Goal: Task Accomplishment & Management: Complete application form

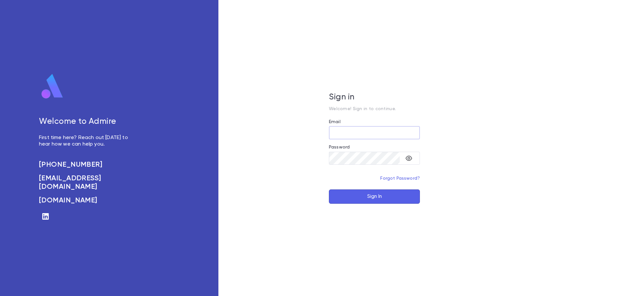
type input "**********"
click at [387, 195] on button "Sign In" at bounding box center [374, 197] width 91 height 14
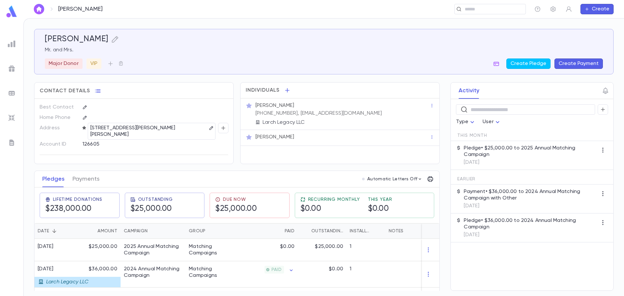
click at [582, 64] on button "Create Payment" at bounding box center [579, 64] width 48 height 10
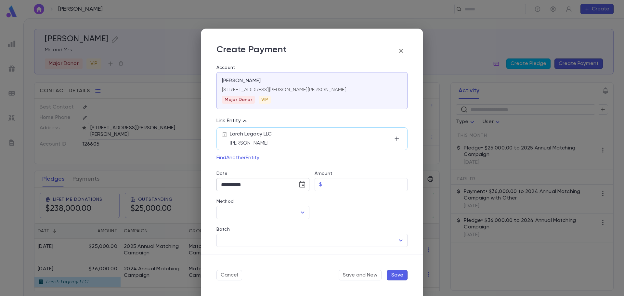
click at [300, 183] on icon "Choose date, selected date is Sep 18, 2025" at bounding box center [302, 184] width 6 height 7
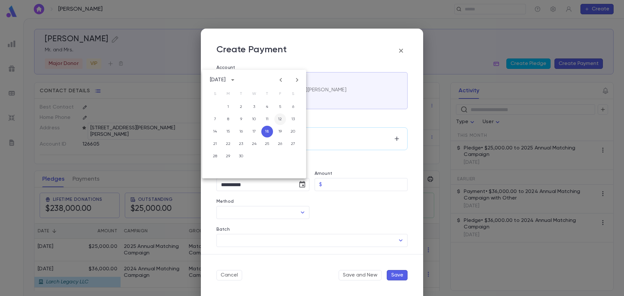
click at [281, 117] on button "12" at bounding box center [280, 119] width 12 height 12
type input "**********"
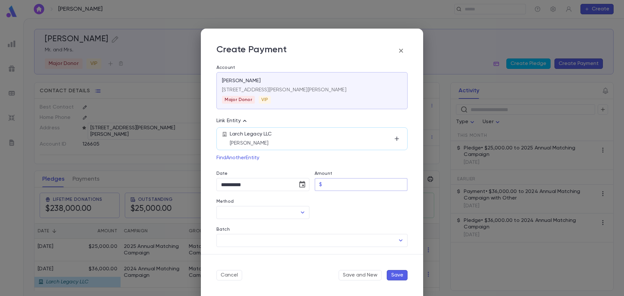
click at [335, 185] on input "Amount" at bounding box center [366, 184] width 83 height 13
type input "*********"
click at [332, 207] on div at bounding box center [358, 205] width 98 height 28
click at [303, 213] on icon "Open" at bounding box center [303, 213] width 8 height 8
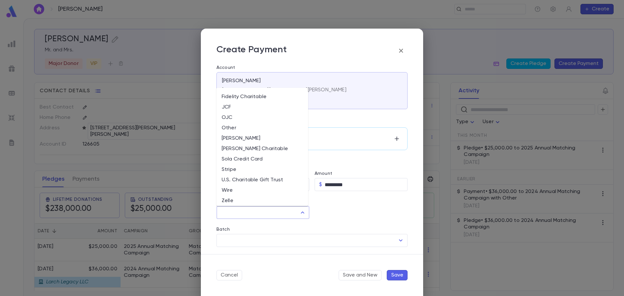
scroll to position [53, 0]
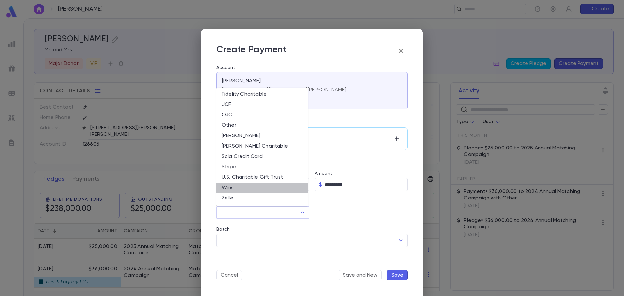
click at [287, 183] on li "Wire" at bounding box center [263, 188] width 92 height 10
type input "****"
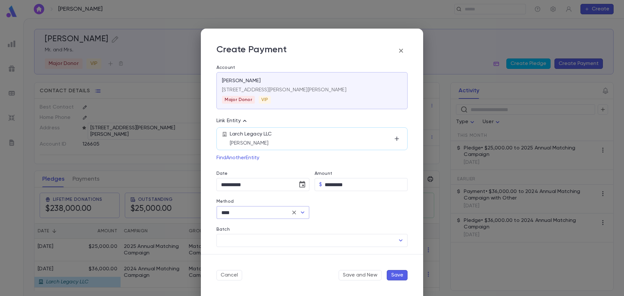
click at [342, 203] on div at bounding box center [358, 205] width 98 height 28
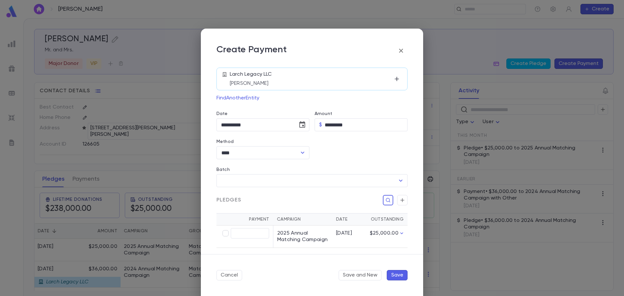
scroll to position [65, 0]
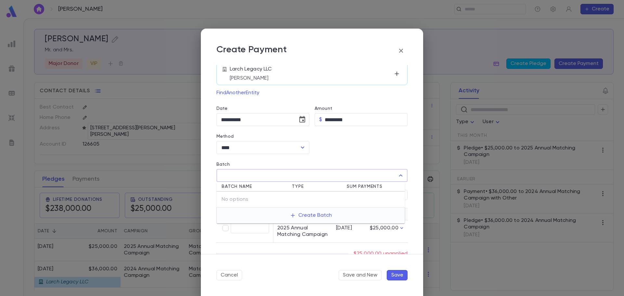
click at [342, 177] on input "Batch" at bounding box center [307, 175] width 176 height 12
click at [344, 153] on div at bounding box center [358, 140] width 98 height 28
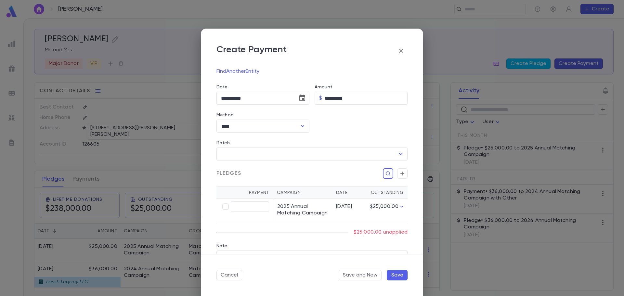
scroll to position [98, 0]
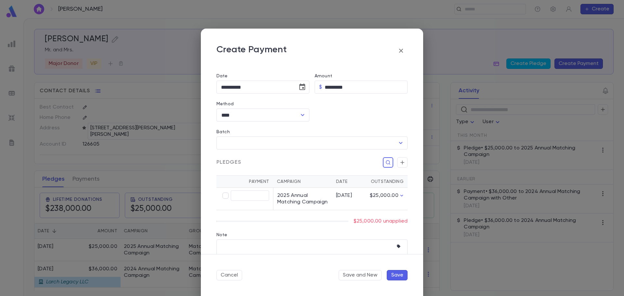
type input "*********"
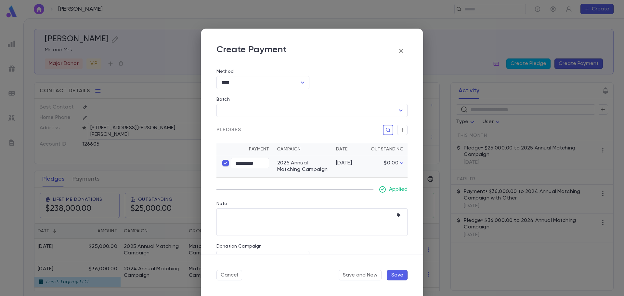
scroll to position [154, 0]
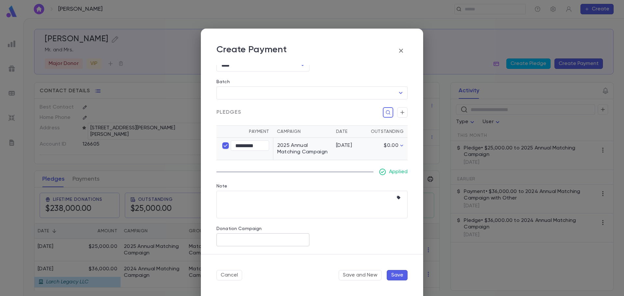
click at [281, 237] on input "Donation Campaign" at bounding box center [262, 240] width 87 height 12
click at [350, 238] on div "Donation Campaign ​" at bounding box center [307, 229] width 202 height 36
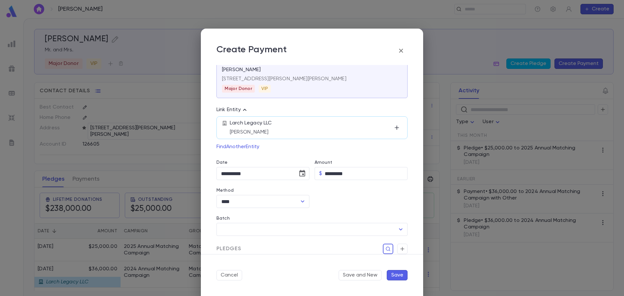
scroll to position [0, 0]
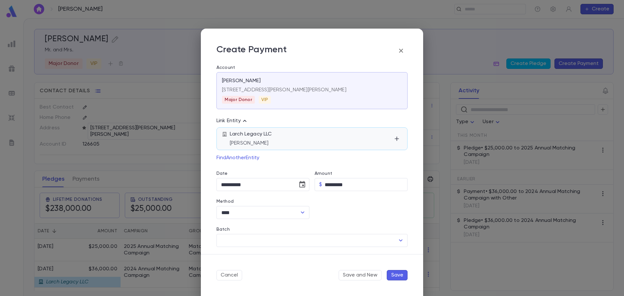
click at [278, 142] on p "Mr. Reuven Moskowitz" at bounding box center [311, 143] width 162 height 7
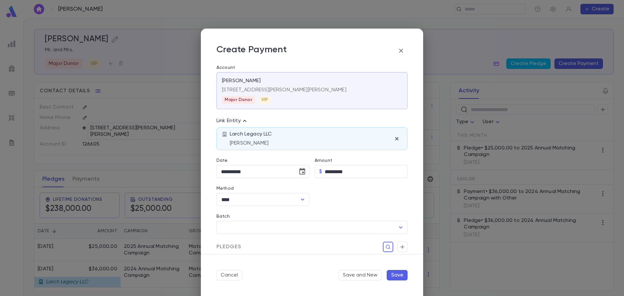
click at [299, 116] on div "Link Entity Larch Legacy LLC Mr. Reuven Moskowitz" at bounding box center [309, 129] width 196 height 41
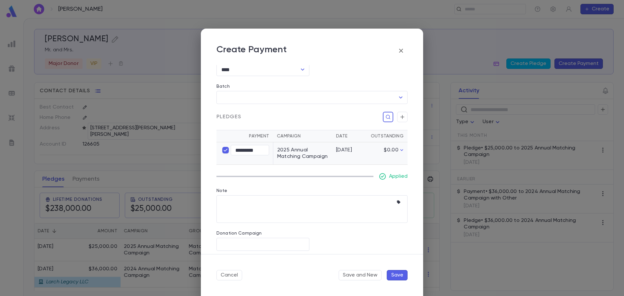
scroll to position [141, 0]
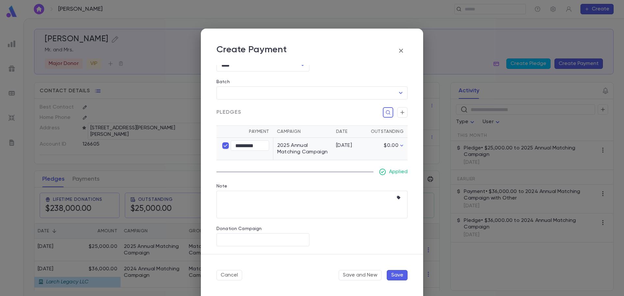
click at [400, 276] on button "Save" at bounding box center [397, 275] width 21 height 10
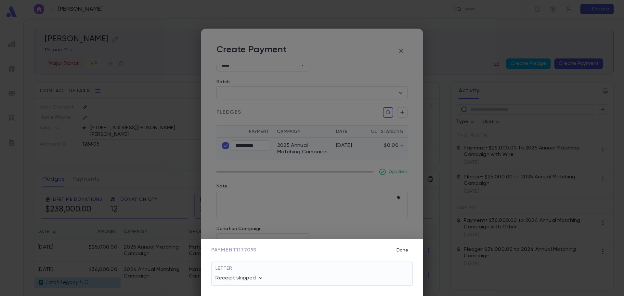
click at [407, 249] on button "Done" at bounding box center [402, 250] width 21 height 12
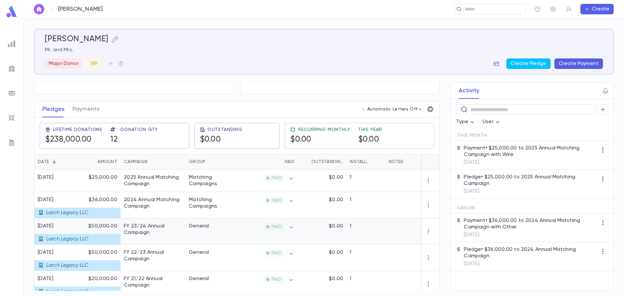
scroll to position [65, 0]
click at [84, 111] on button "Payments" at bounding box center [85, 110] width 27 height 16
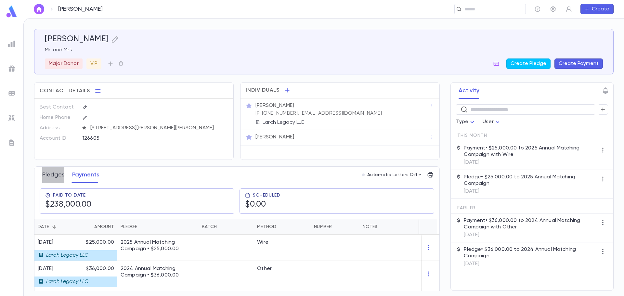
click at [62, 180] on button "Pledges" at bounding box center [53, 175] width 22 height 16
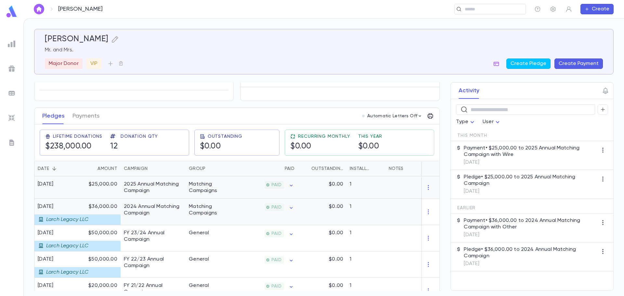
scroll to position [65, 0]
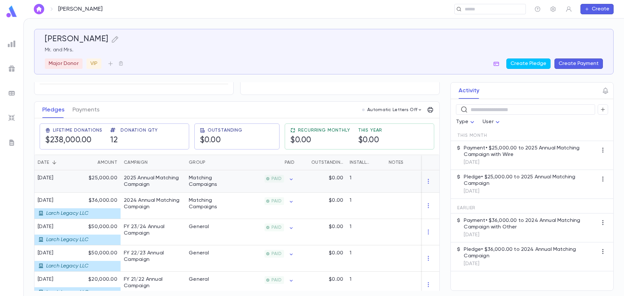
click at [68, 182] on div "[DATE]" at bounding box center [56, 181] width 44 height 22
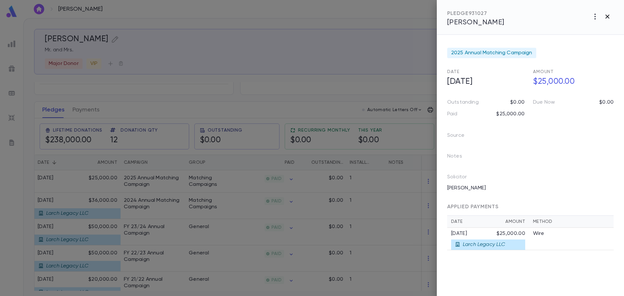
click at [606, 18] on icon "button" at bounding box center [608, 17] width 4 height 4
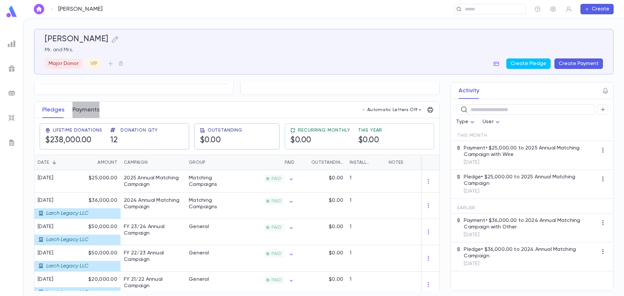
click at [90, 109] on button "Payments" at bounding box center [85, 110] width 27 height 16
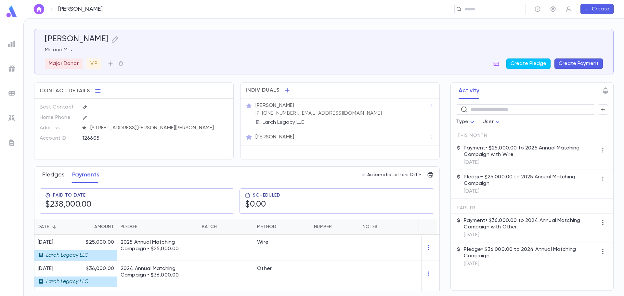
click at [60, 180] on button "Pledges" at bounding box center [53, 175] width 22 height 16
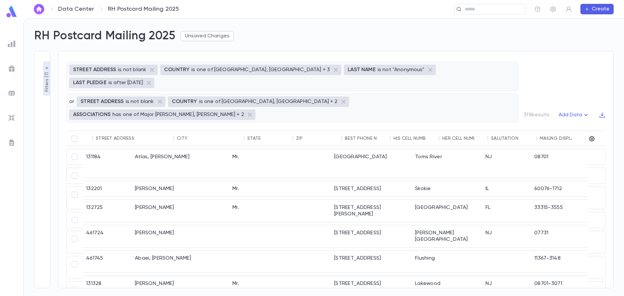
scroll to position [0, 238]
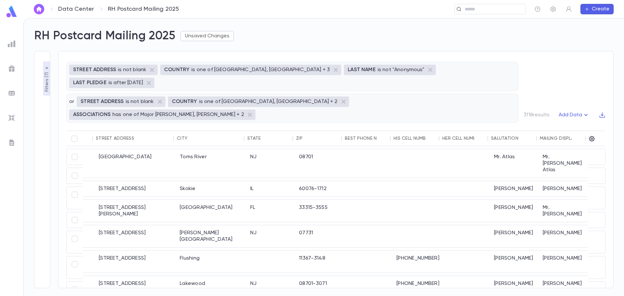
click at [38, 13] on button "button" at bounding box center [39, 9] width 10 height 10
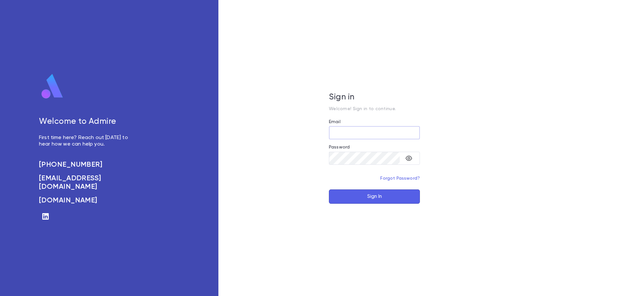
type input "**********"
click at [363, 196] on button "Sign In" at bounding box center [374, 197] width 91 height 14
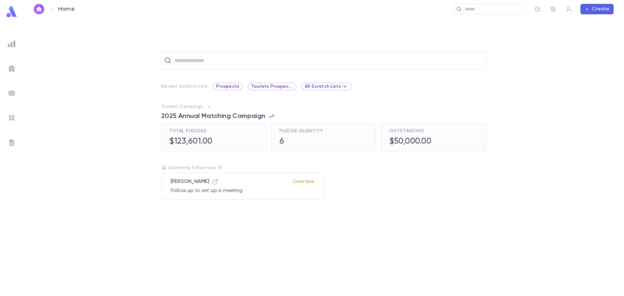
click at [275, 116] on div "2025 Annual Matching Campaign" at bounding box center [323, 115] width 328 height 10
click at [271, 116] on icon "button" at bounding box center [271, 116] width 7 height 7
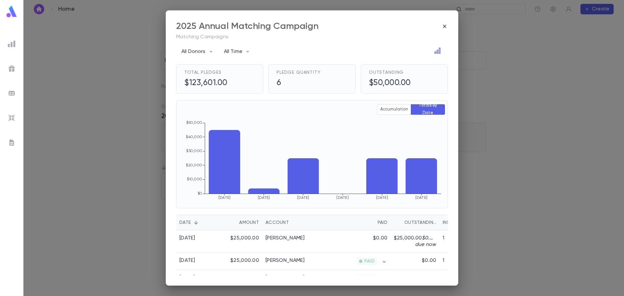
click at [106, 36] on div "2025 Annual Matching Campaign Matching Campaigns All Donors All Time Total Pled…" at bounding box center [312, 148] width 624 height 296
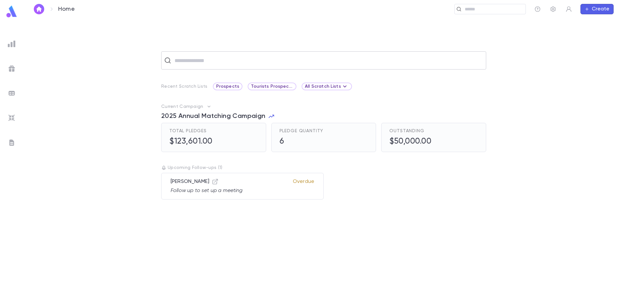
click at [245, 67] on div "​" at bounding box center [323, 60] width 325 height 18
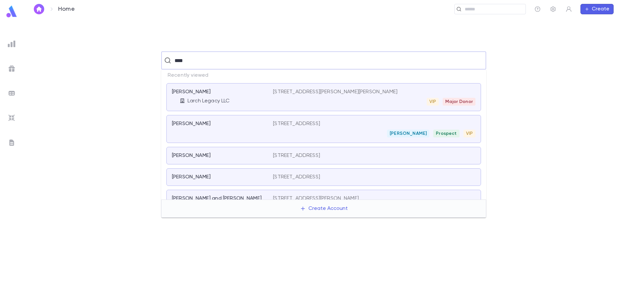
type input "*****"
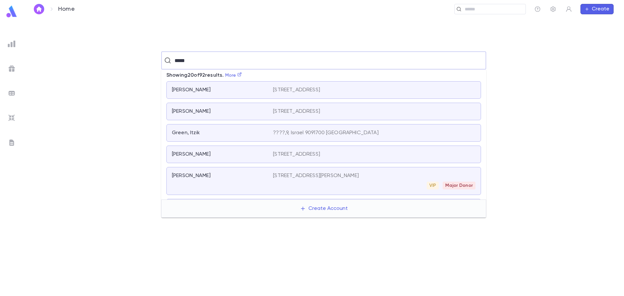
scroll to position [260, 0]
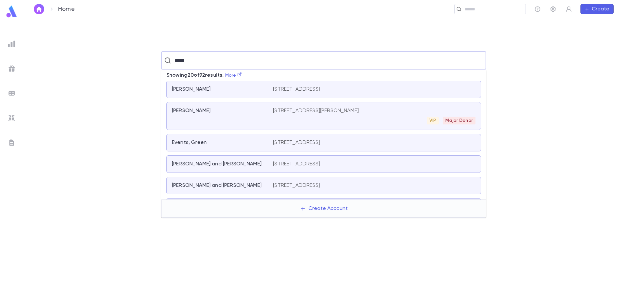
click at [241, 116] on div "[PERSON_NAME]" at bounding box center [222, 116] width 101 height 17
